Goal: Check status: Check status

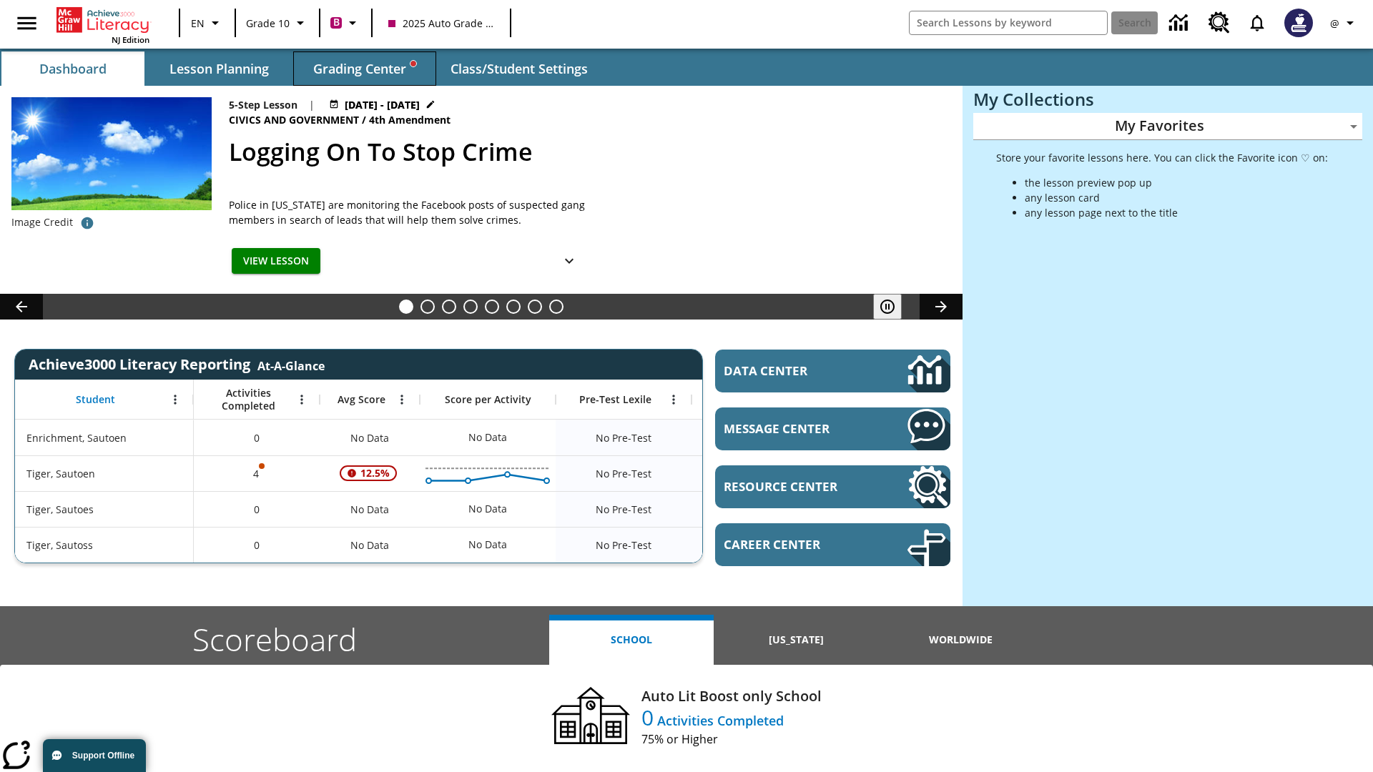
click at [365, 69] on span "Grading Center" at bounding box center [364, 69] width 103 height 16
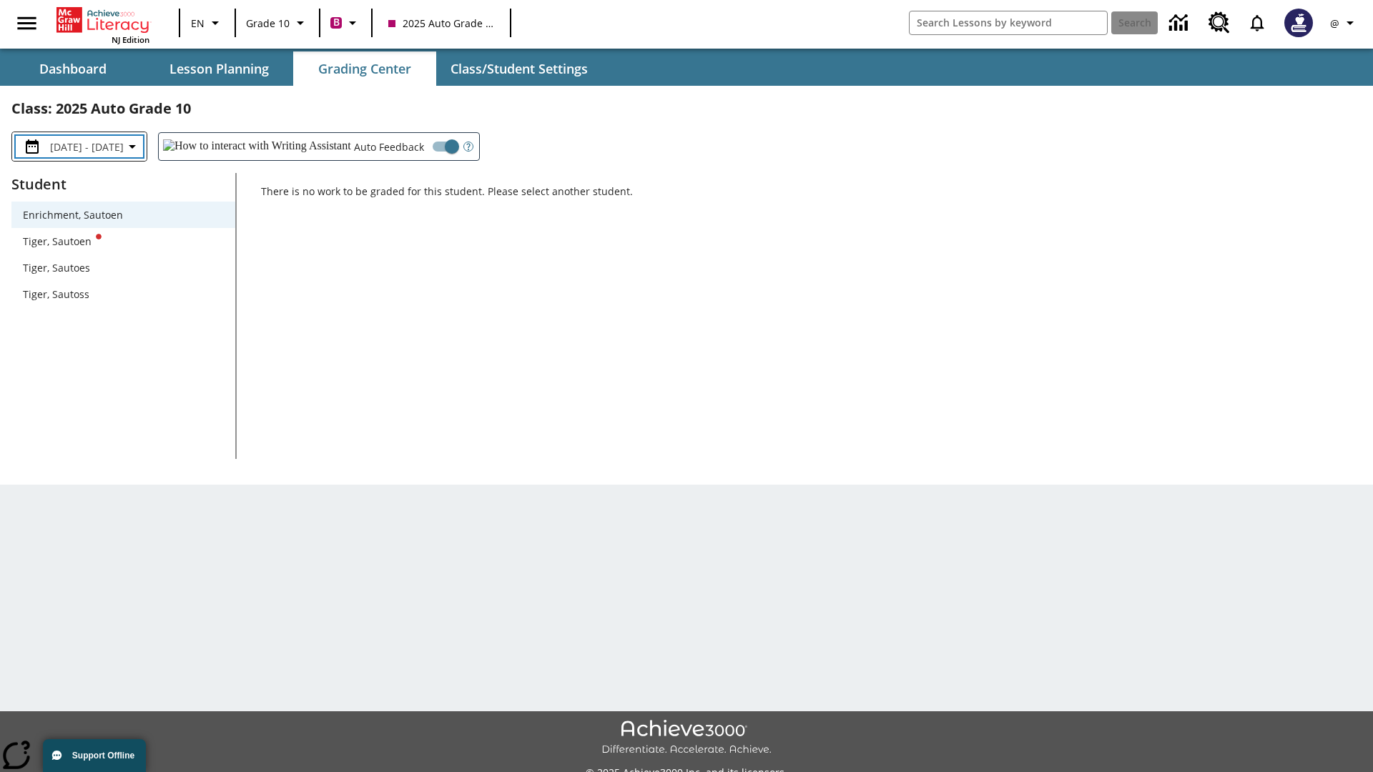
click at [101, 147] on span "[DATE] - [DATE]" at bounding box center [87, 146] width 74 height 15
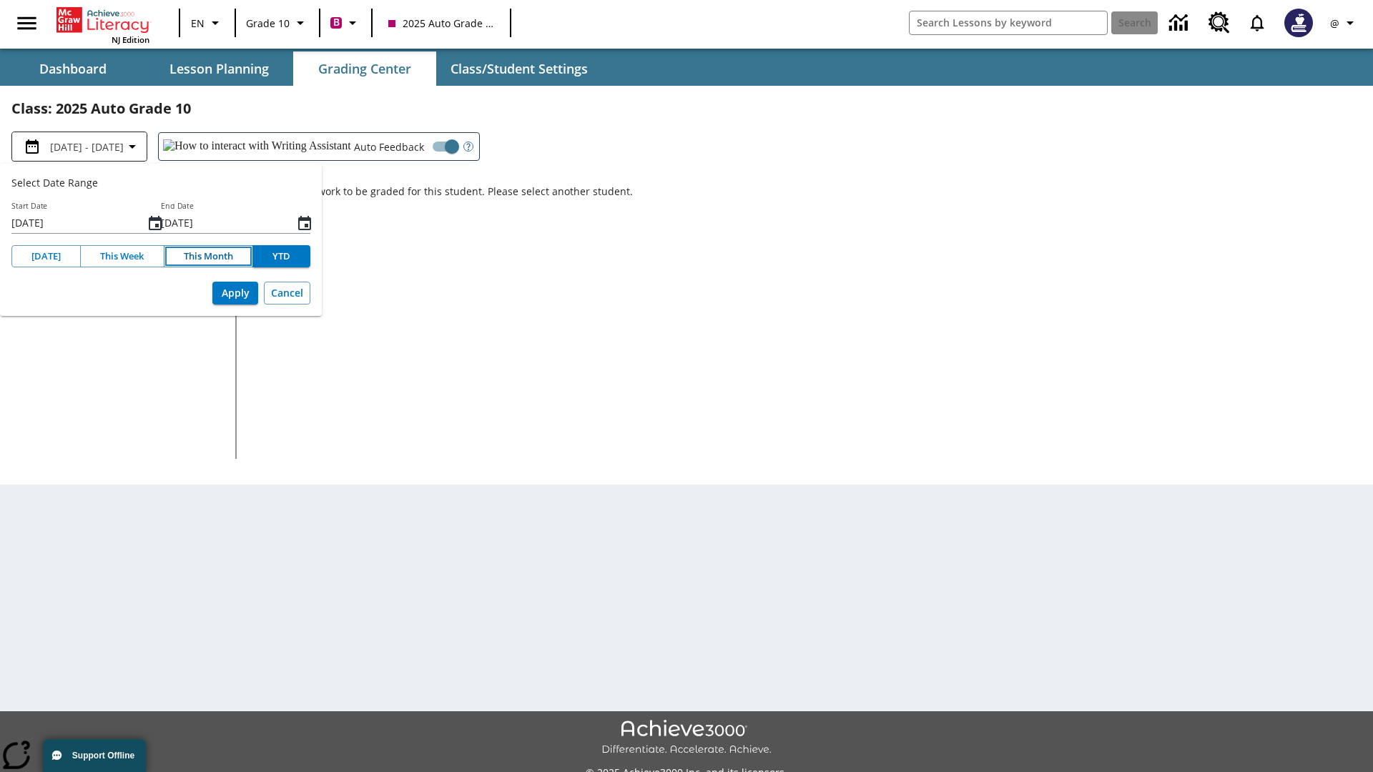
click at [207, 256] on button "This Month" at bounding box center [208, 256] width 89 height 22
type input "[DATE]"
click at [235, 293] on button "Apply" at bounding box center [235, 294] width 46 height 24
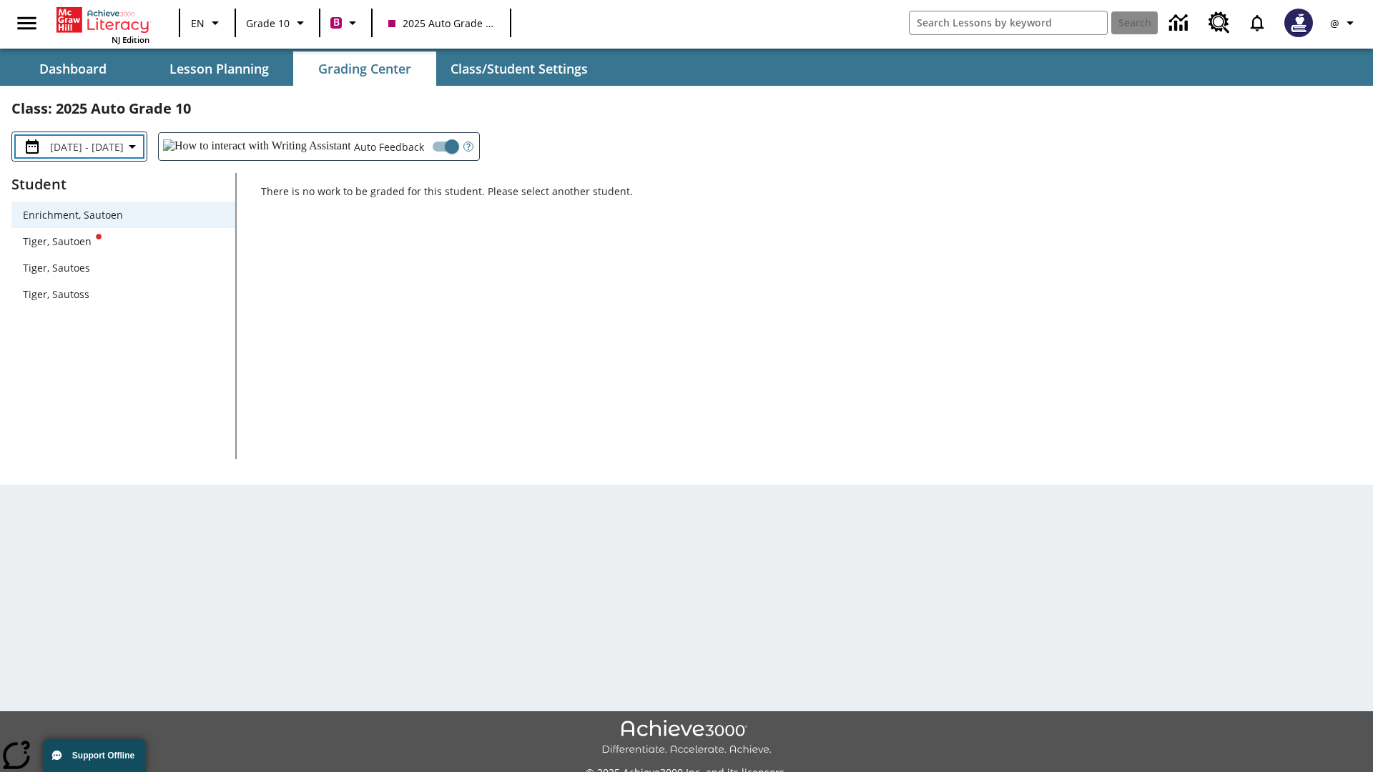
click at [104, 147] on span "[DATE] - [DATE]" at bounding box center [87, 146] width 74 height 15
